Goal: Complete application form: Complete application form

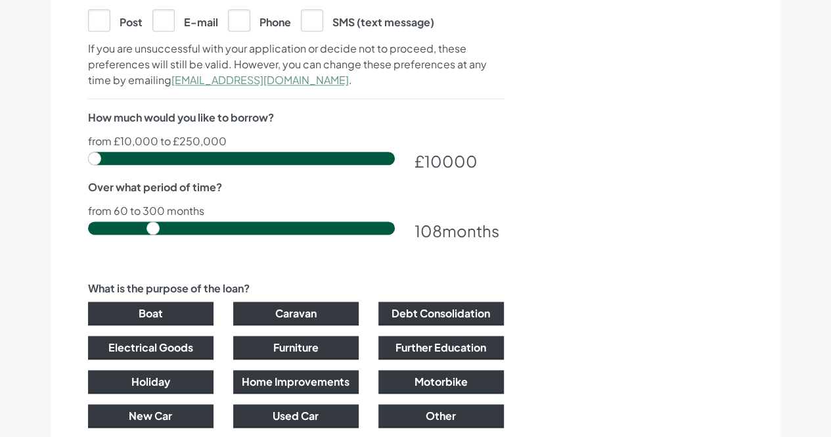
scroll to position [776, 0]
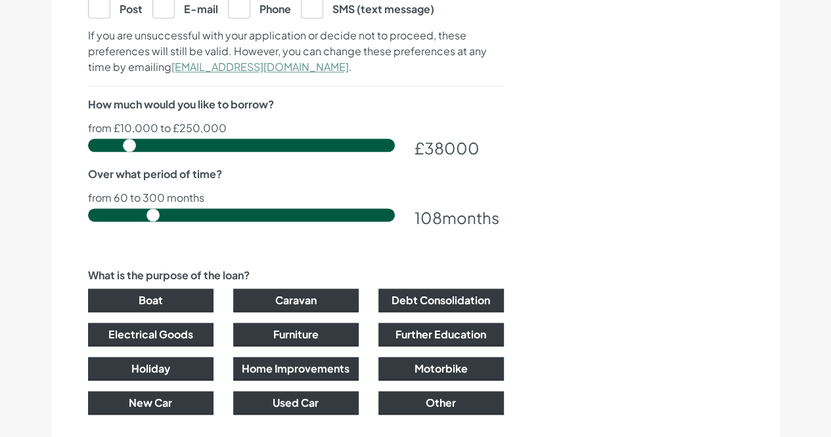
drag, startPoint x: 94, startPoint y: 145, endPoint x: 129, endPoint y: 150, distance: 35.2
type input "38500"
click at [129, 150] on input "range" at bounding box center [241, 145] width 307 height 13
drag, startPoint x: 150, startPoint y: 209, endPoint x: 378, endPoint y: 221, distance: 228.2
click at [378, 221] on input "range" at bounding box center [241, 214] width 307 height 13
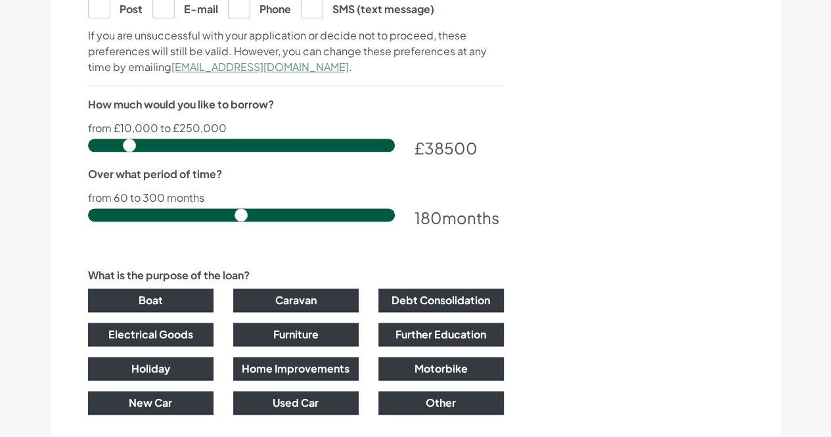
drag, startPoint x: 372, startPoint y: 210, endPoint x: 240, endPoint y: 211, distance: 131.3
type input "180"
click at [240, 212] on input "range" at bounding box center [241, 214] width 307 height 13
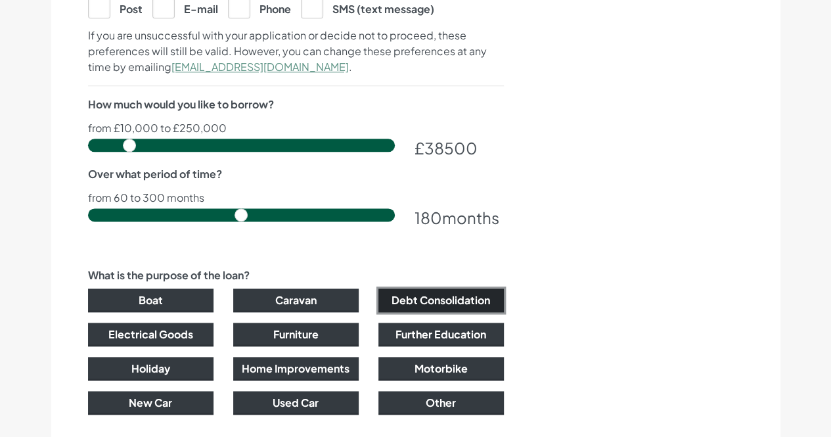
click at [411, 295] on button "Debt Consolidation" at bounding box center [440, 300] width 125 height 24
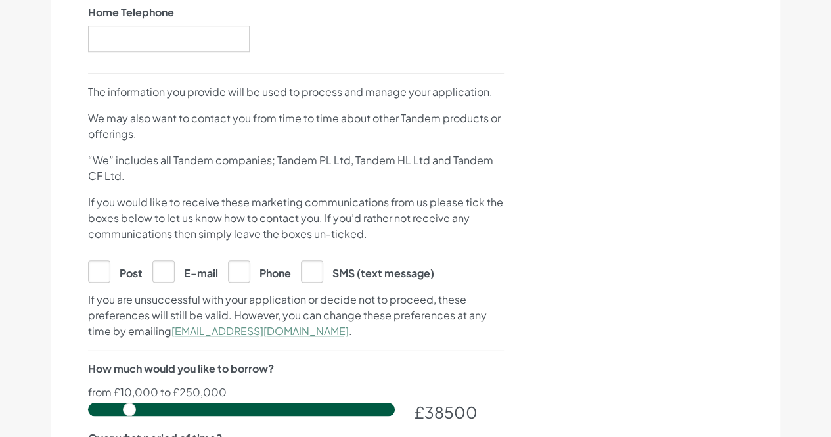
scroll to position [958, 0]
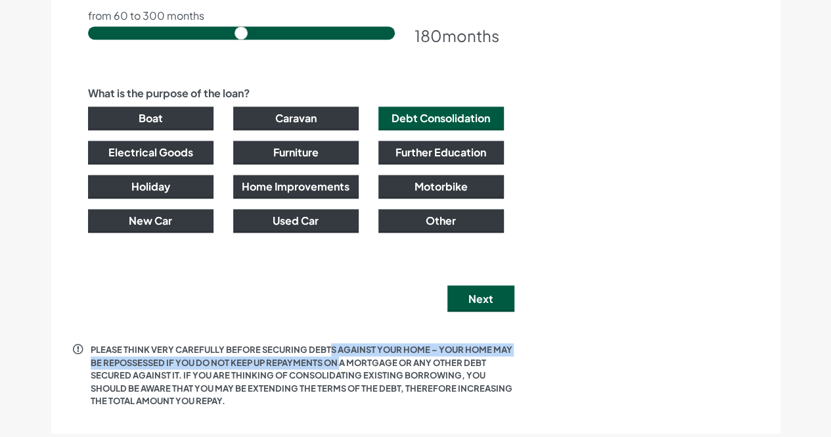
drag, startPoint x: 326, startPoint y: 346, endPoint x: 336, endPoint y: 365, distance: 21.7
click at [339, 362] on p "PLEASE THINK VERY CAREFULLY BEFORE SECURING DEBTS AGAINST YOUR HOME – YOUR HOME…" at bounding box center [303, 375] width 424 height 64
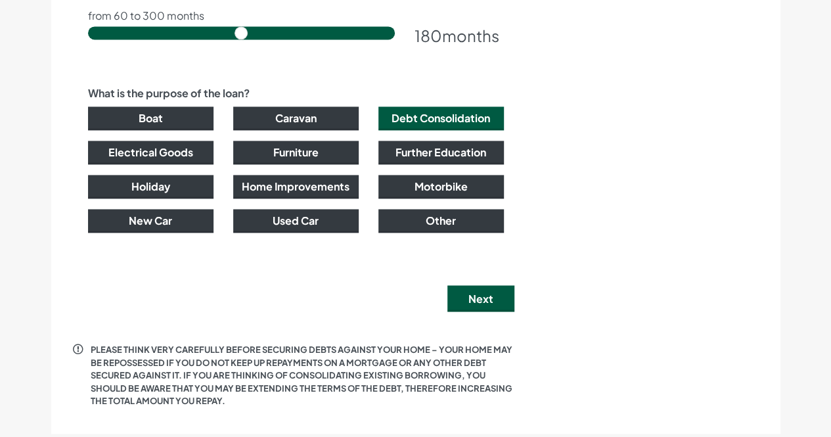
click at [319, 382] on p "PLEASE THINK VERY CAREFULLY BEFORE SECURING DEBTS AGAINST YOUR HOME – YOUR HOME…" at bounding box center [303, 375] width 424 height 64
drag, startPoint x: 319, startPoint y: 378, endPoint x: 326, endPoint y: 368, distance: 11.7
click at [326, 367] on p "PLEASE THINK VERY CAREFULLY BEFORE SECURING DEBTS AGAINST YOUR HOME – YOUR HOME…" at bounding box center [303, 375] width 424 height 64
